Goal: Find specific page/section: Find specific page/section

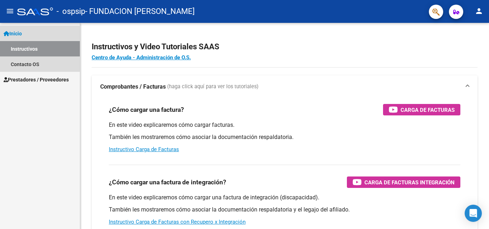
click at [26, 49] on link "Instructivos" at bounding box center [40, 48] width 80 height 15
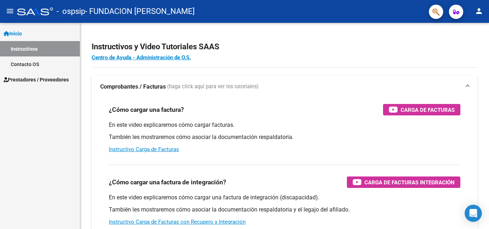
drag, startPoint x: 33, startPoint y: 60, endPoint x: 34, endPoint y: 68, distance: 7.9
click at [33, 61] on link "Contacto OS" at bounding box center [40, 64] width 80 height 15
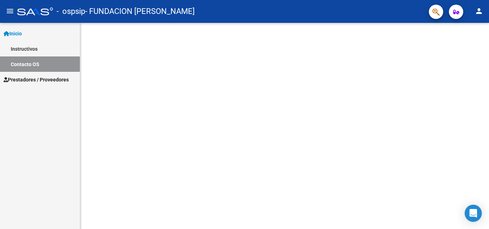
click at [39, 79] on span "Prestadores / Proveedores" at bounding box center [36, 80] width 65 height 8
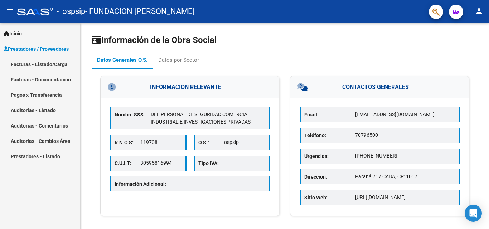
click at [50, 61] on link "Facturas - Listado/Carga" at bounding box center [40, 64] width 80 height 15
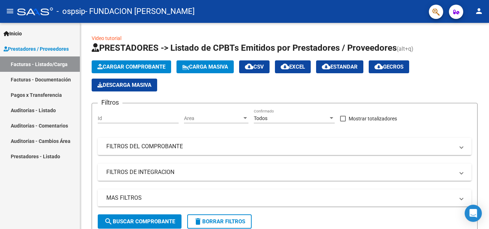
click at [55, 78] on link "Facturas - Documentación" at bounding box center [40, 79] width 80 height 15
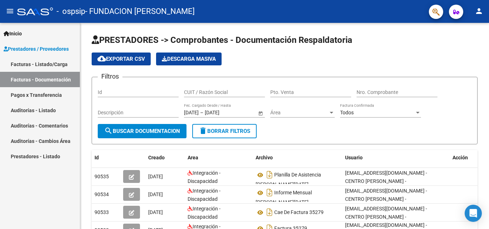
click at [46, 94] on link "Pagos x Transferencia" at bounding box center [40, 94] width 80 height 15
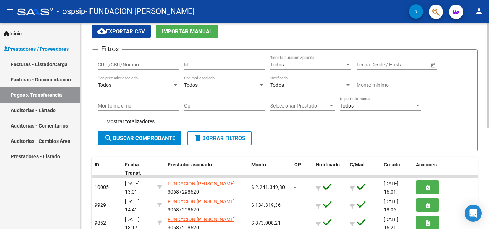
scroll to position [21, 0]
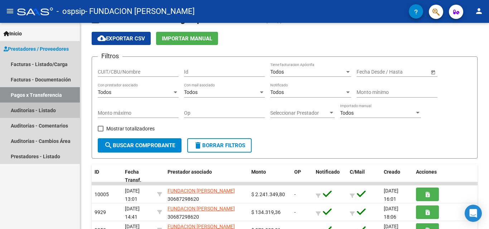
click at [35, 111] on link "Auditorías - Listado" at bounding box center [40, 110] width 80 height 15
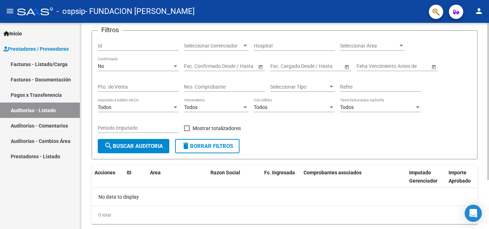
scroll to position [64, 0]
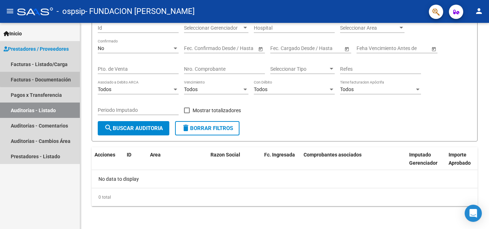
click at [49, 76] on link "Facturas - Documentación" at bounding box center [40, 79] width 80 height 15
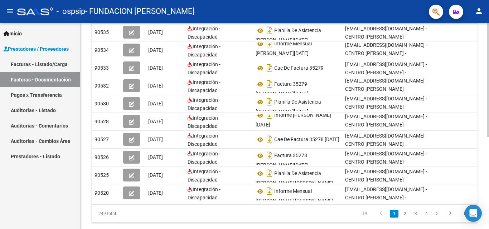
scroll to position [167, 0]
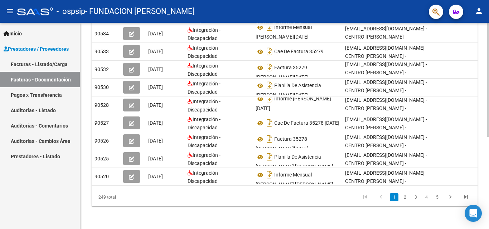
click at [483, 175] on div "PRESTADORES -> Comprobantes - Documentación Respaldatoria cloud_download Export…" at bounding box center [285, 45] width 410 height 367
click at [403, 198] on link "2" at bounding box center [404, 197] width 9 height 8
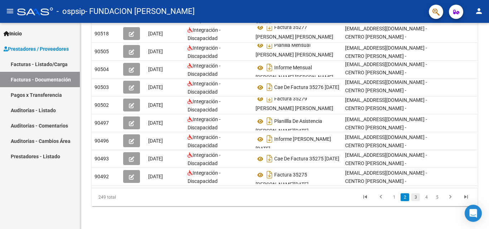
click at [415, 200] on link "3" at bounding box center [415, 197] width 9 height 8
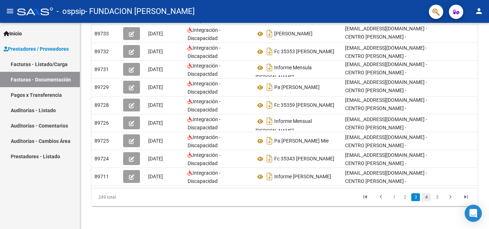
click at [425, 198] on link "4" at bounding box center [426, 197] width 9 height 8
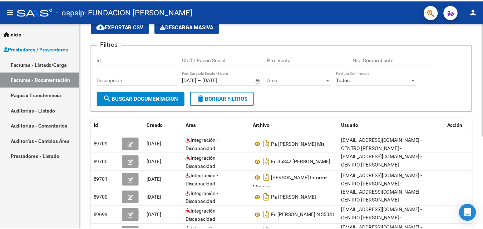
scroll to position [0, 0]
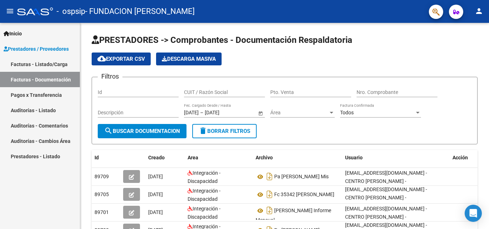
click at [479, 12] on mat-icon "person" at bounding box center [478, 11] width 9 height 9
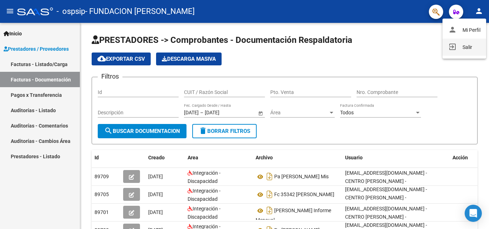
click at [458, 47] on button "exit_to_app Salir" at bounding box center [464, 47] width 44 height 17
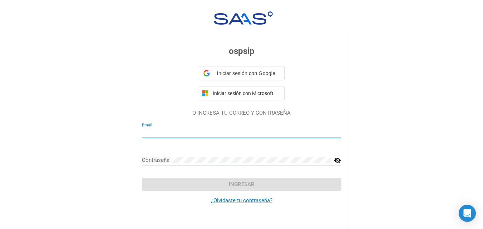
type input "[EMAIL_ADDRESS][DOMAIN_NAME]"
